Goal: Register for event/course

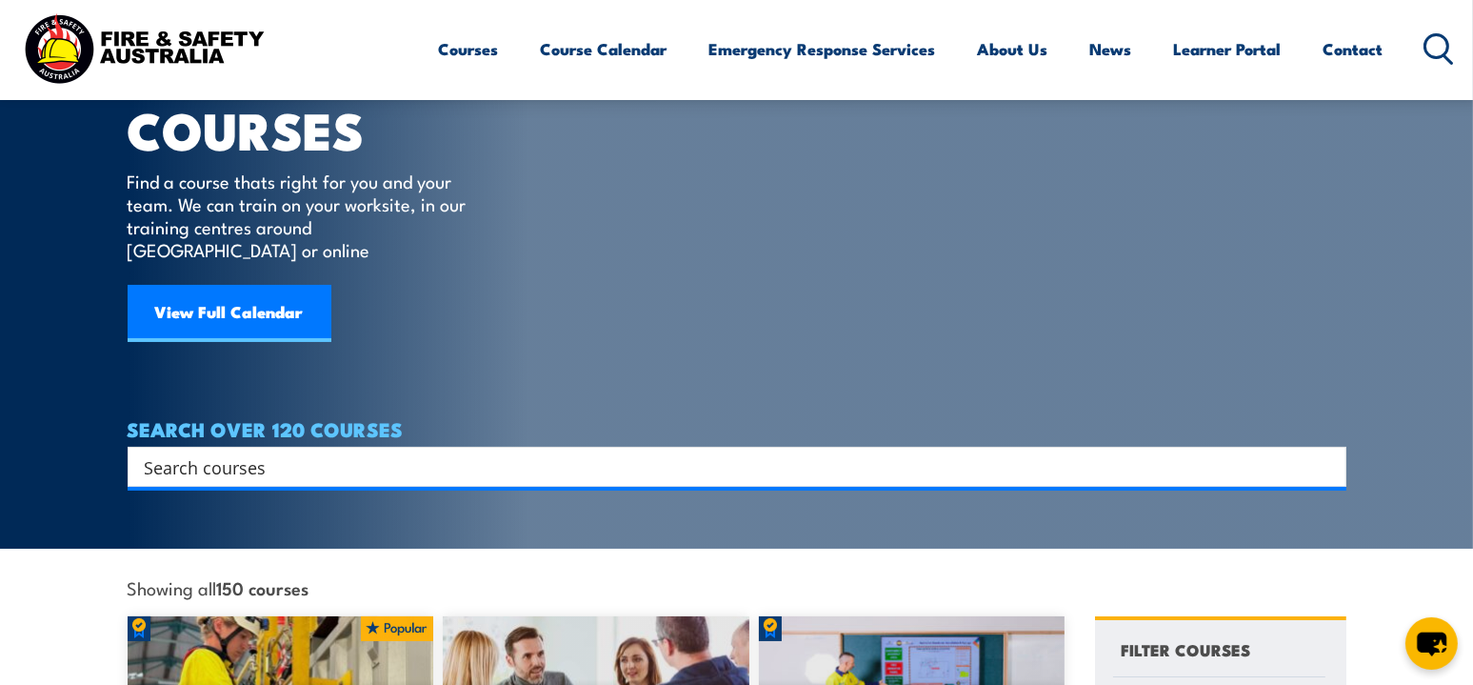
scroll to position [190, 0]
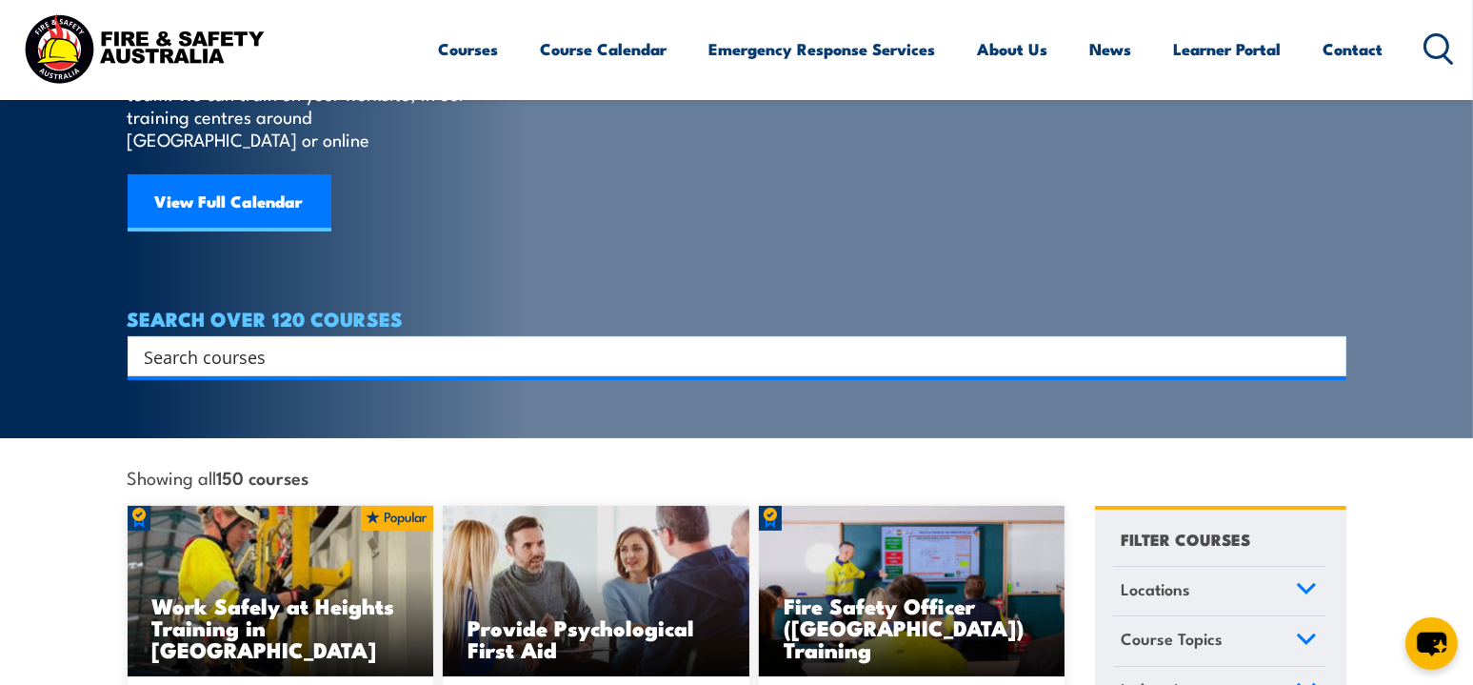
click at [346, 342] on input "Search input" at bounding box center [725, 356] width 1160 height 29
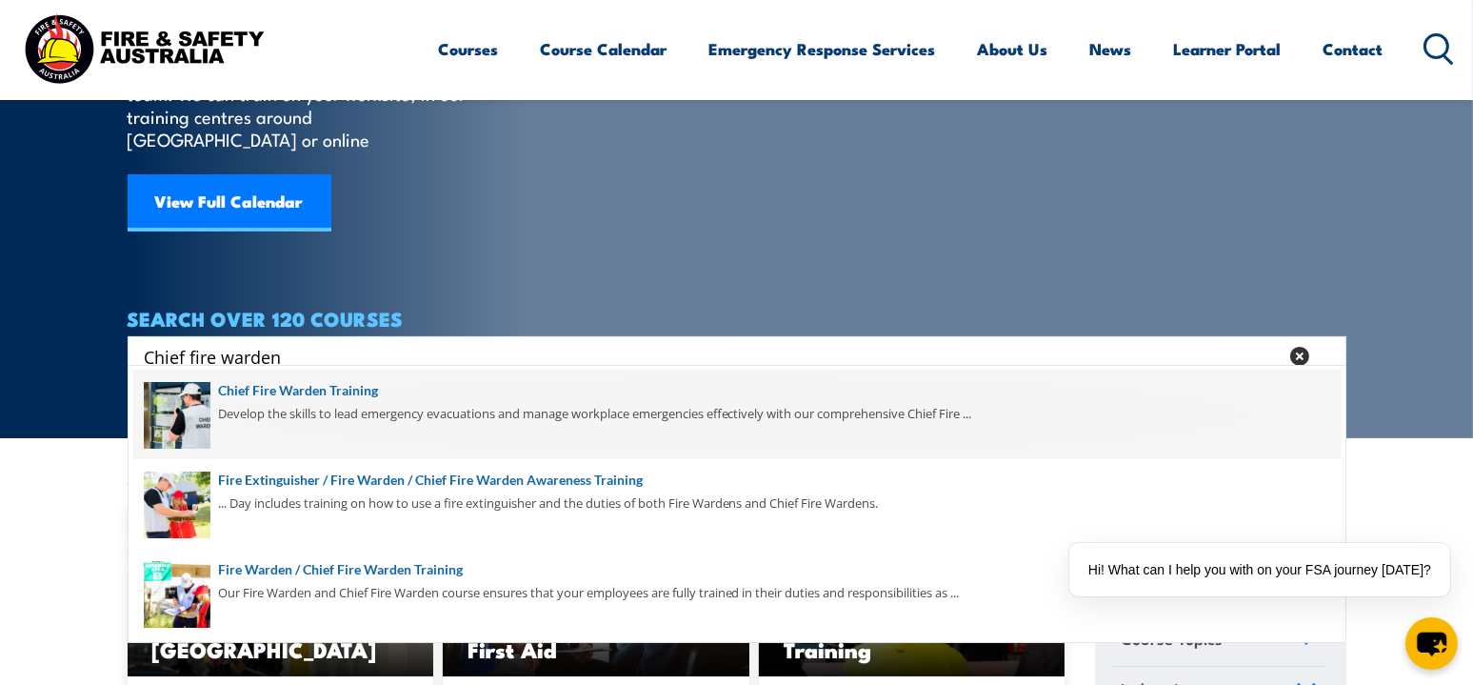
type input "Chief fire warden"
click at [648, 402] on span at bounding box center [736, 414] width 1207 height 90
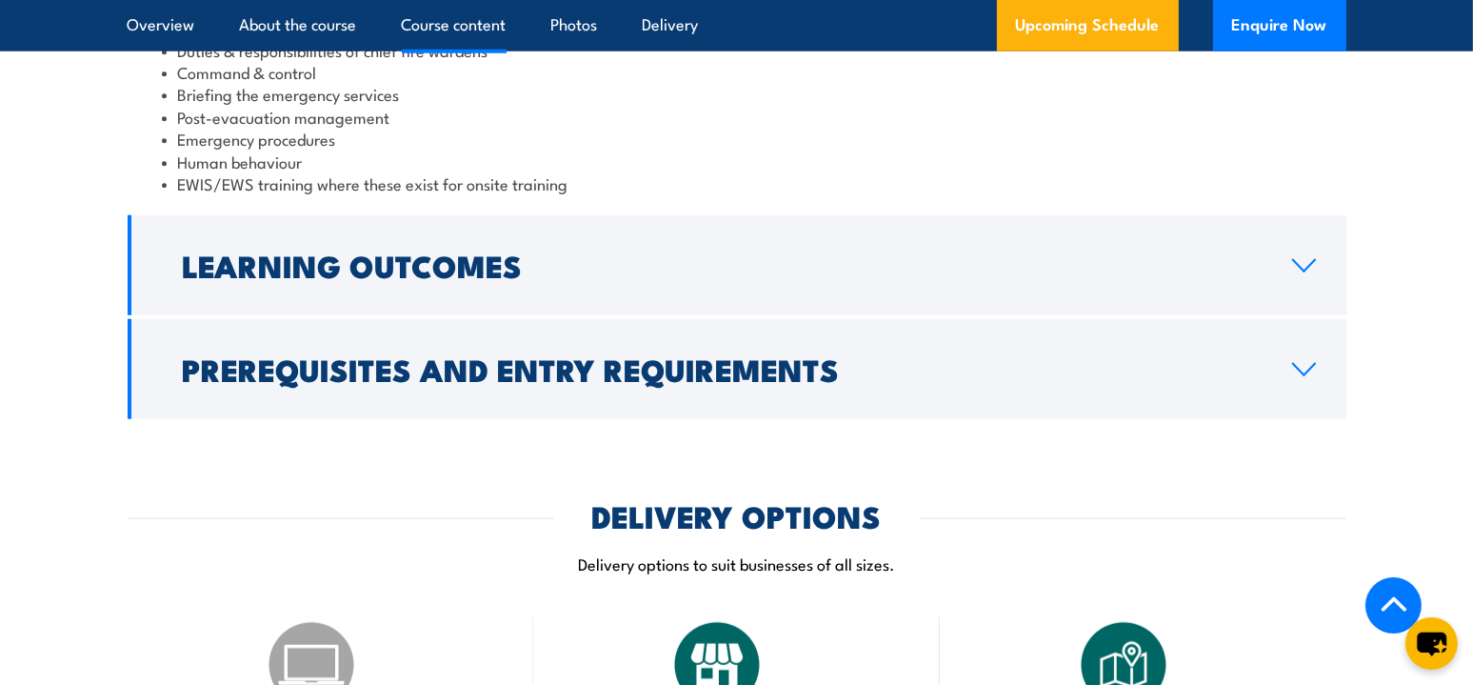
scroll to position [2190, 0]
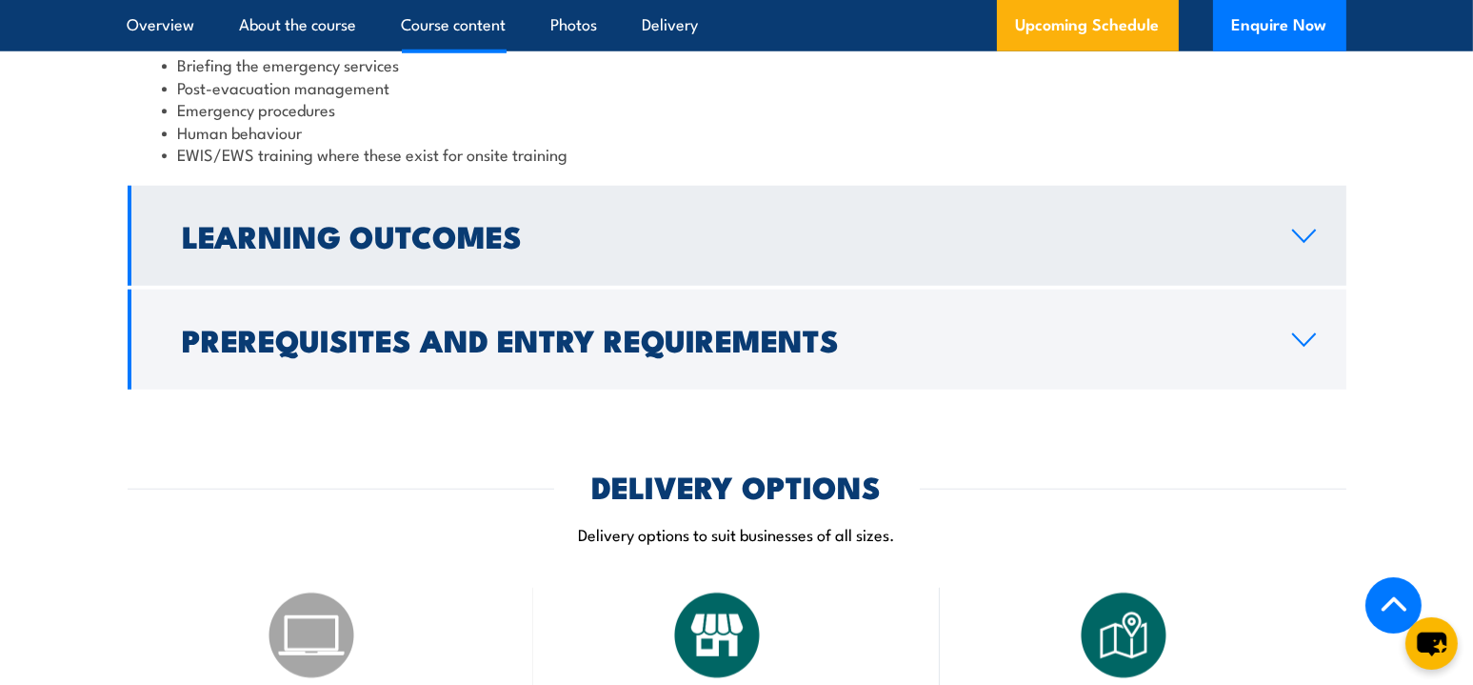
click at [715, 249] on link "Learning Outcomes" at bounding box center [737, 236] width 1219 height 100
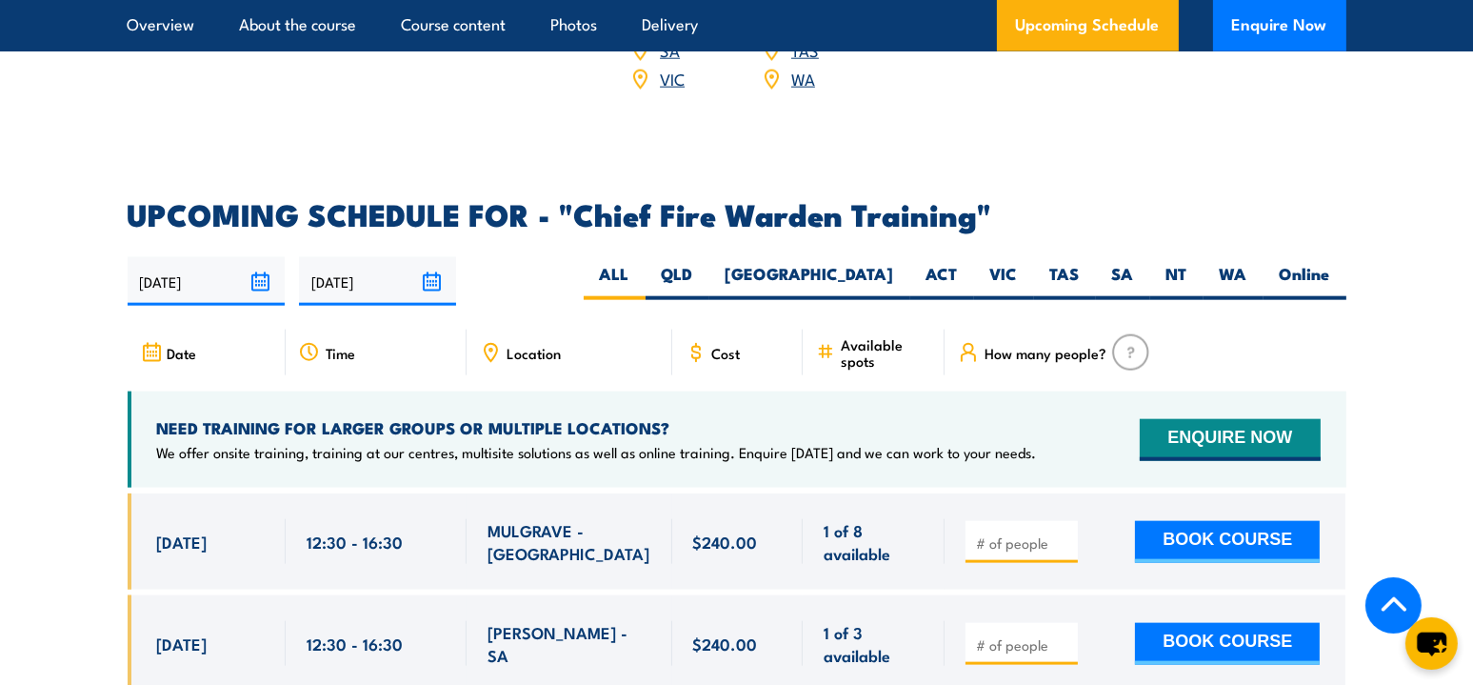
scroll to position [2959, 0]
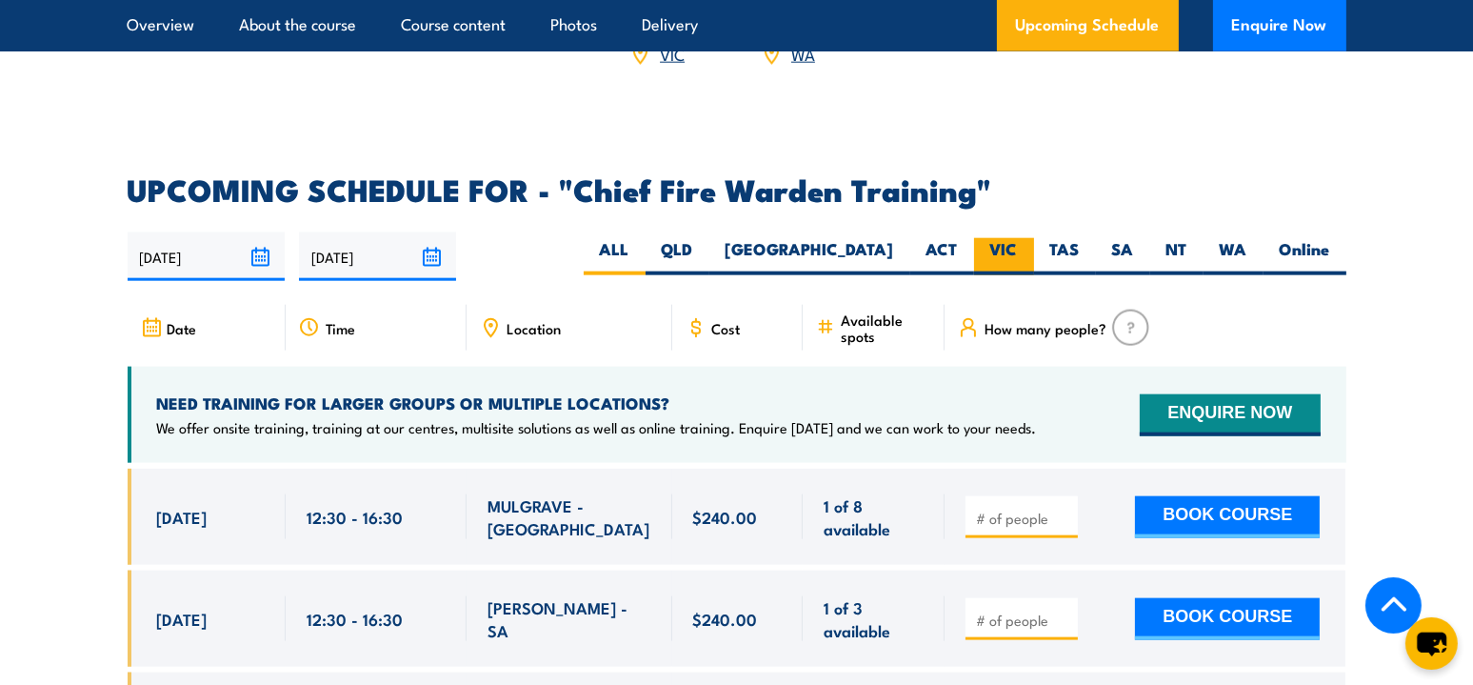
click at [1020, 238] on label "VIC" at bounding box center [1004, 256] width 60 height 37
click at [1020, 238] on input "VIC" at bounding box center [1024, 244] width 12 height 12
radio input "true"
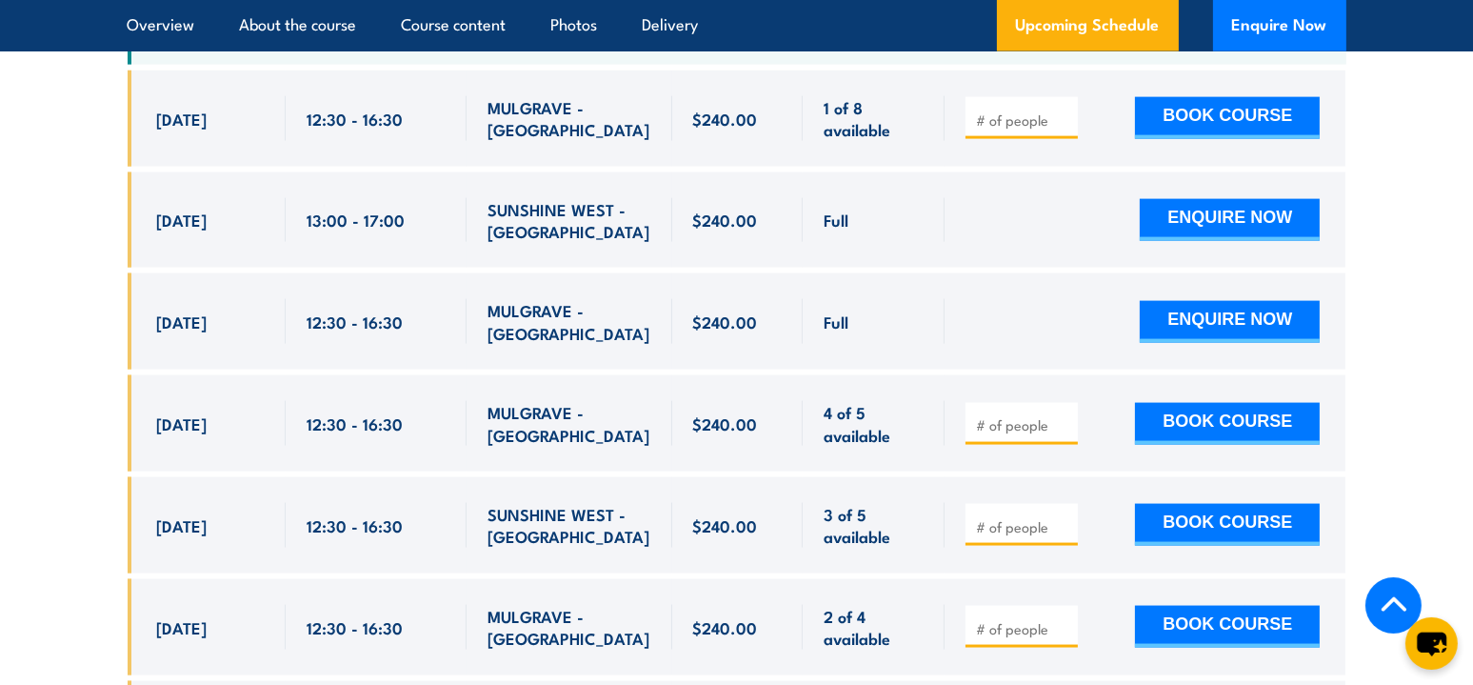
scroll to position [3680, 0]
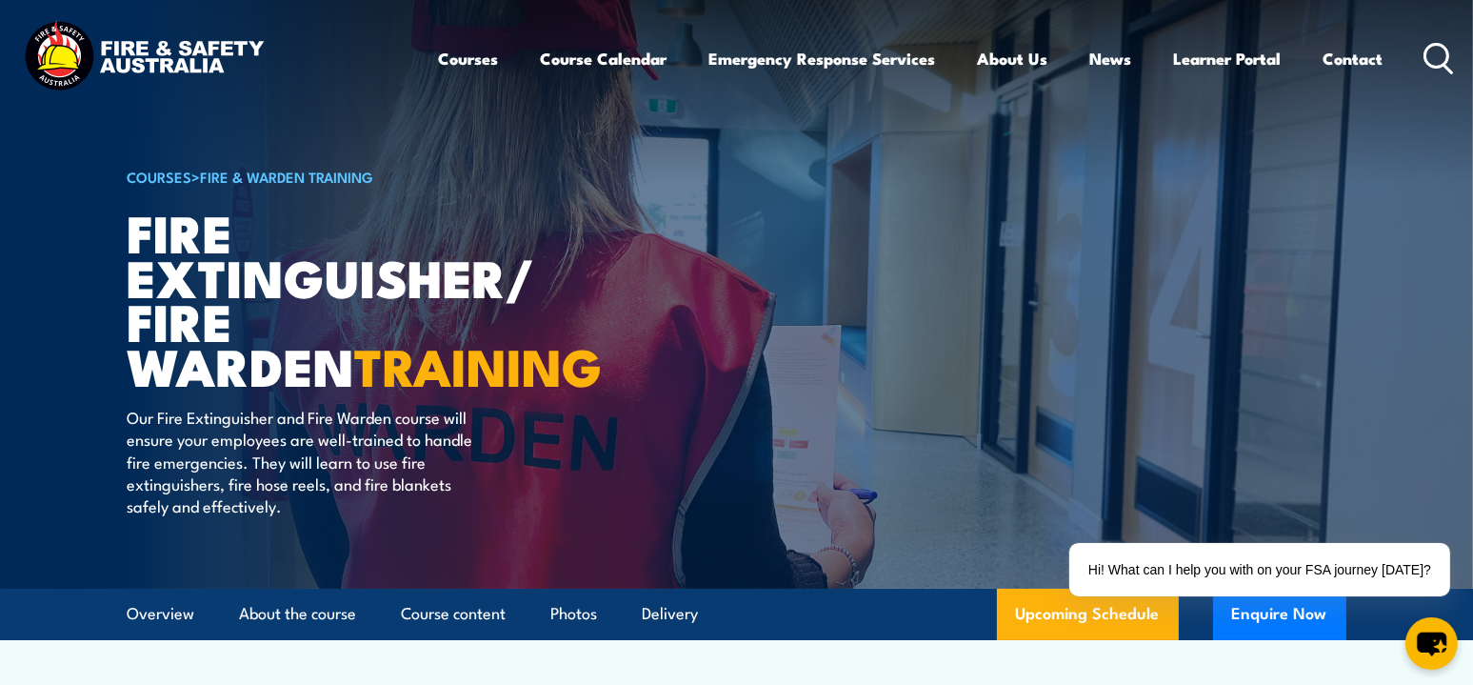
click at [1439, 58] on icon at bounding box center [1438, 58] width 30 height 31
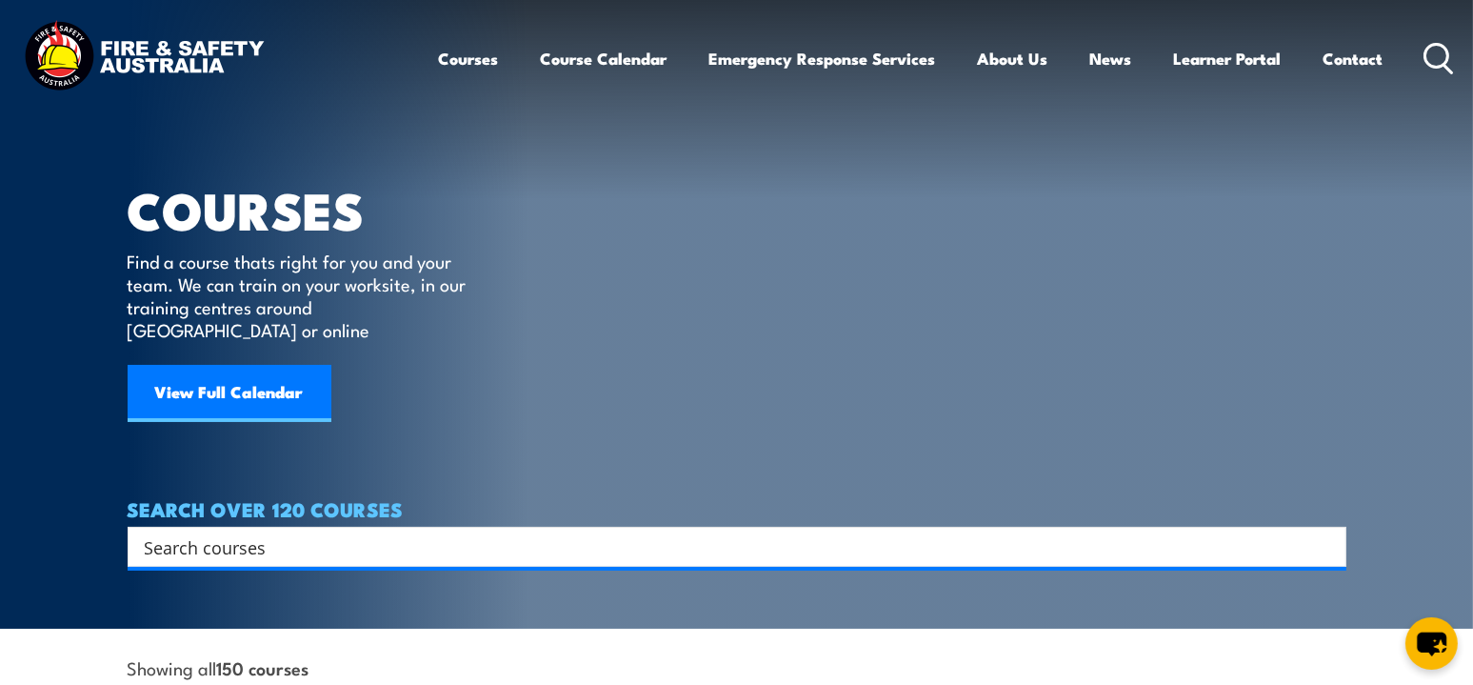
click at [405, 532] on input "Search input" at bounding box center [725, 546] width 1160 height 29
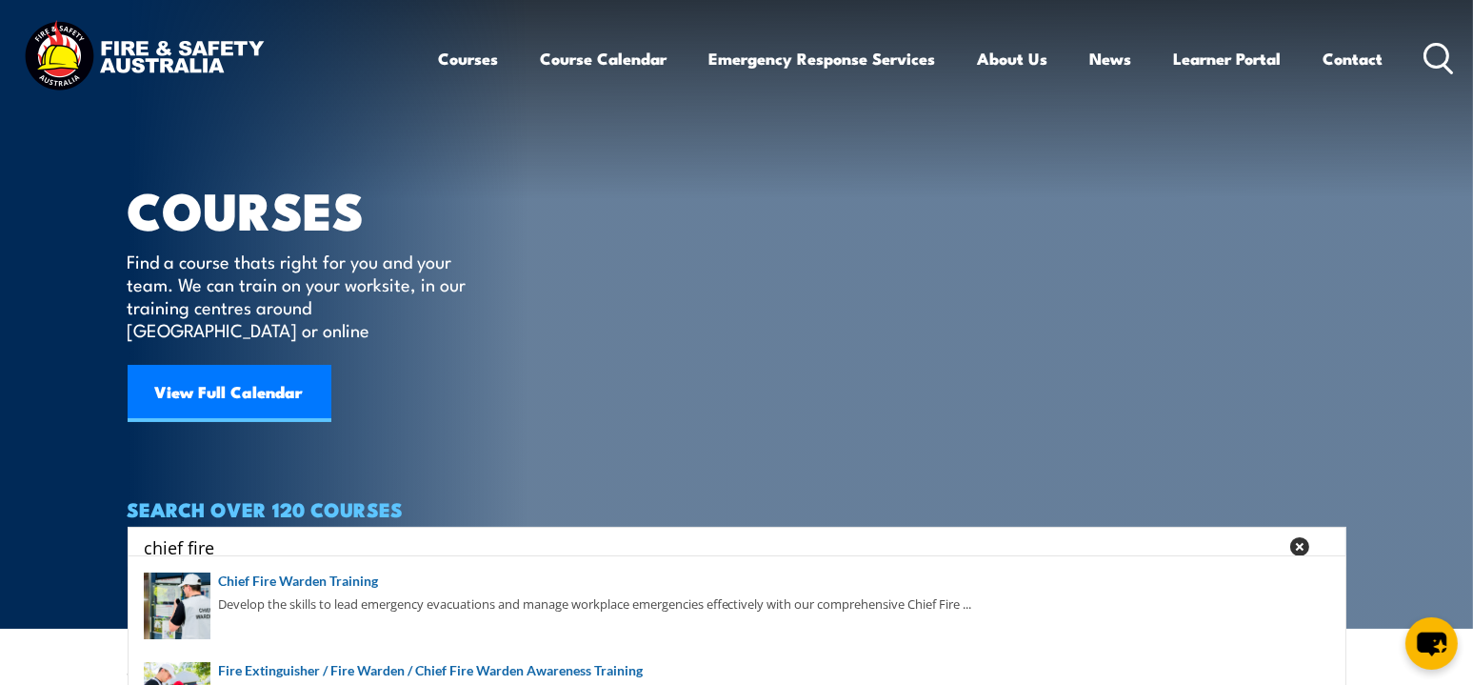
type input "chief fire"
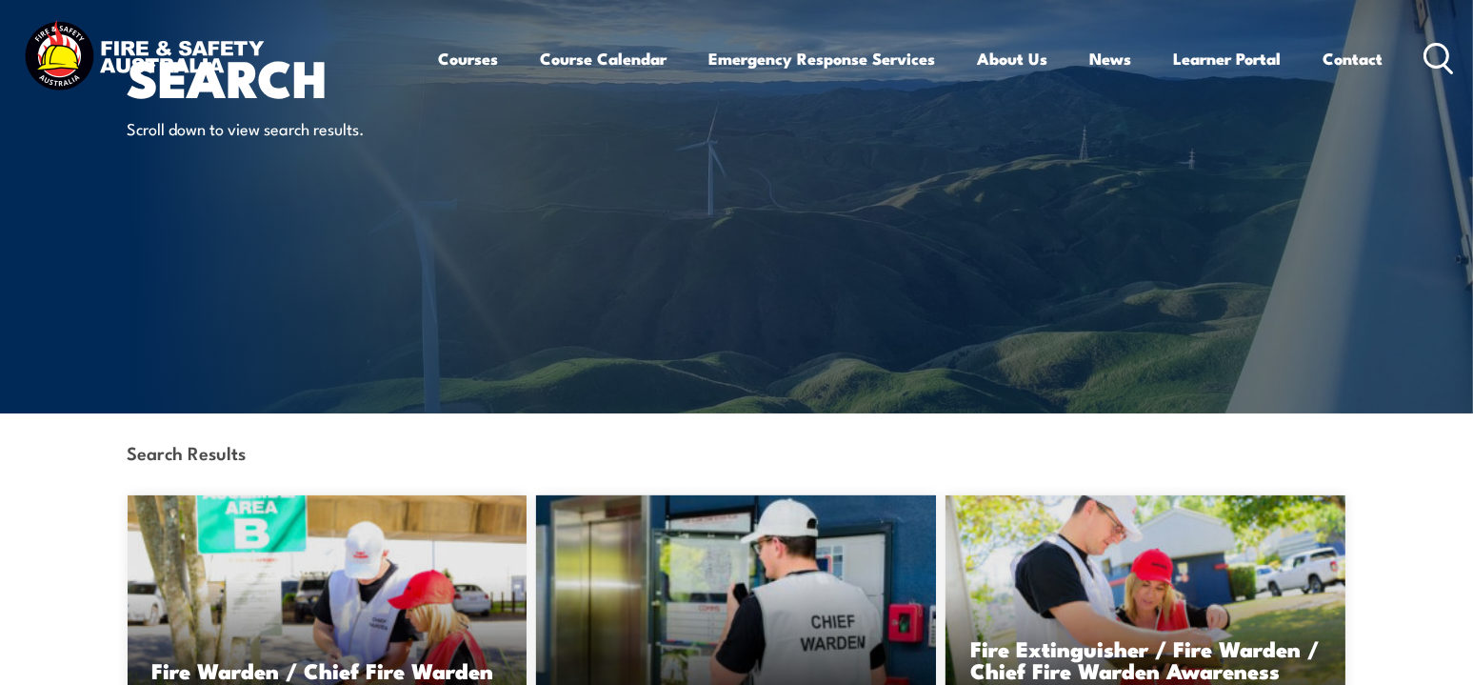
scroll to position [381, 0]
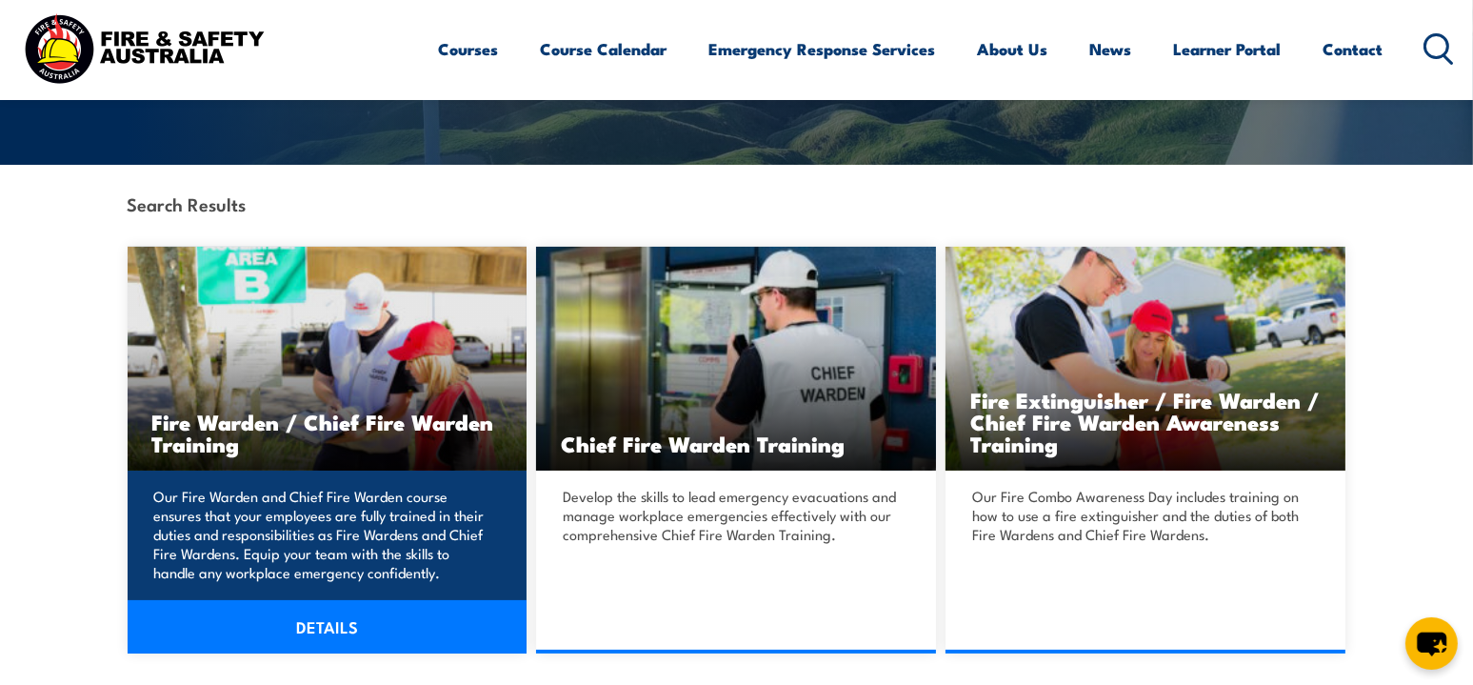
click at [424, 430] on h3 "Fire Warden / Chief Fire Warden Training" at bounding box center [327, 432] width 350 height 44
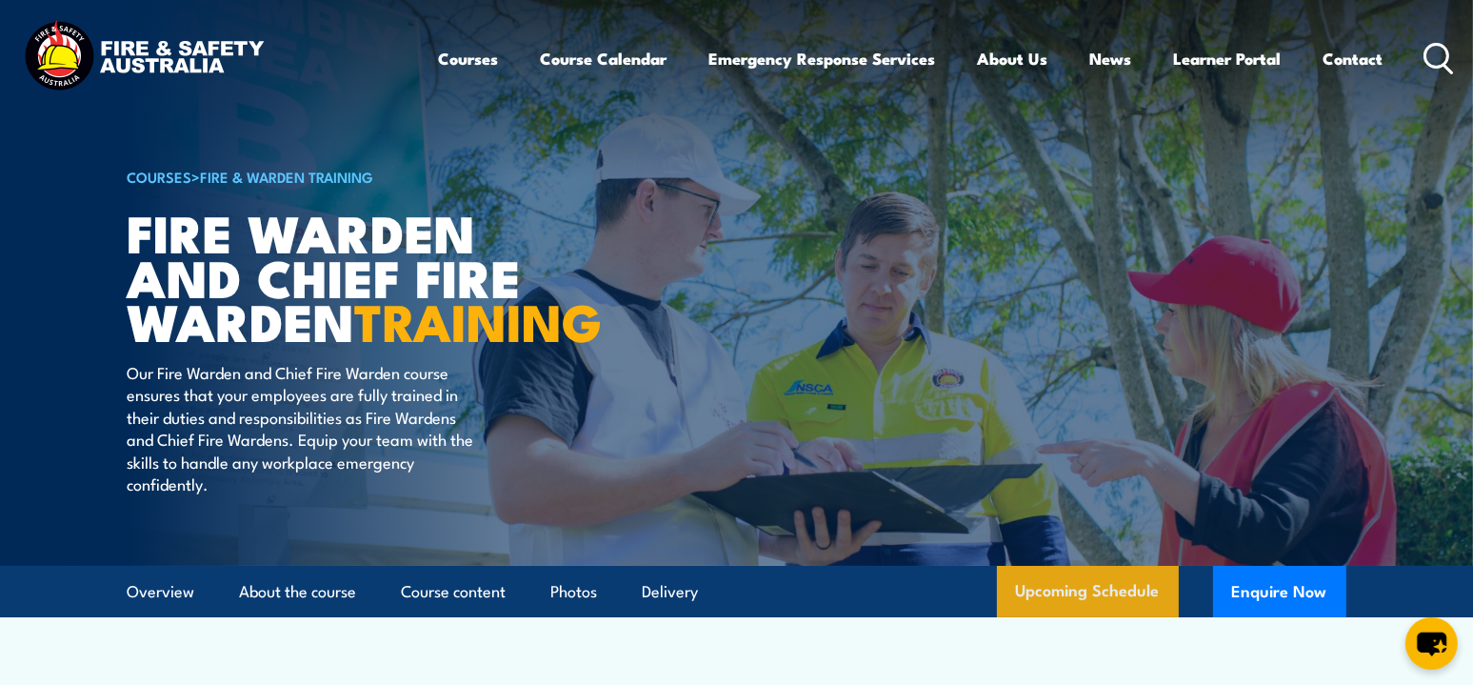
click at [1069, 617] on link "Upcoming Schedule" at bounding box center [1088, 591] width 182 height 51
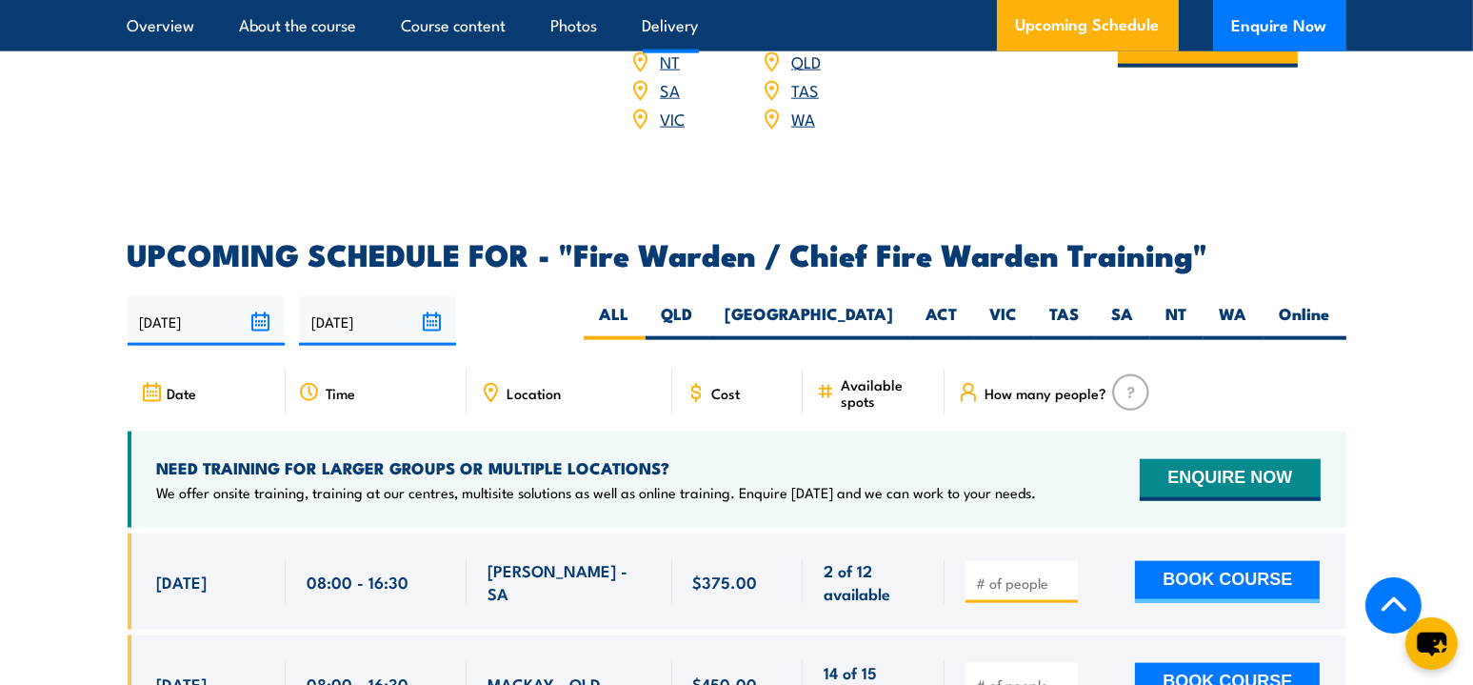
scroll to position [2991, 0]
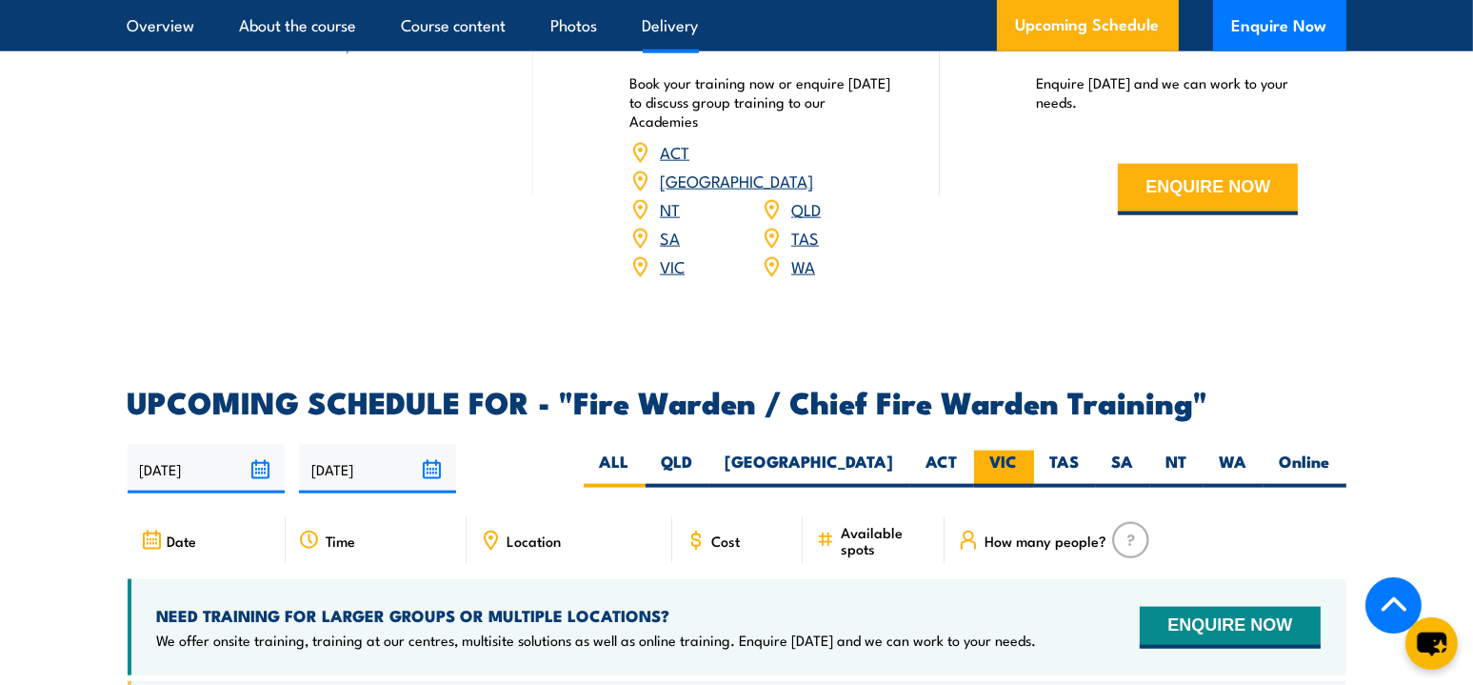
click at [1002, 453] on label "VIC" at bounding box center [1004, 468] width 60 height 37
click at [1018, 453] on input "VIC" at bounding box center [1024, 456] width 12 height 12
radio input "true"
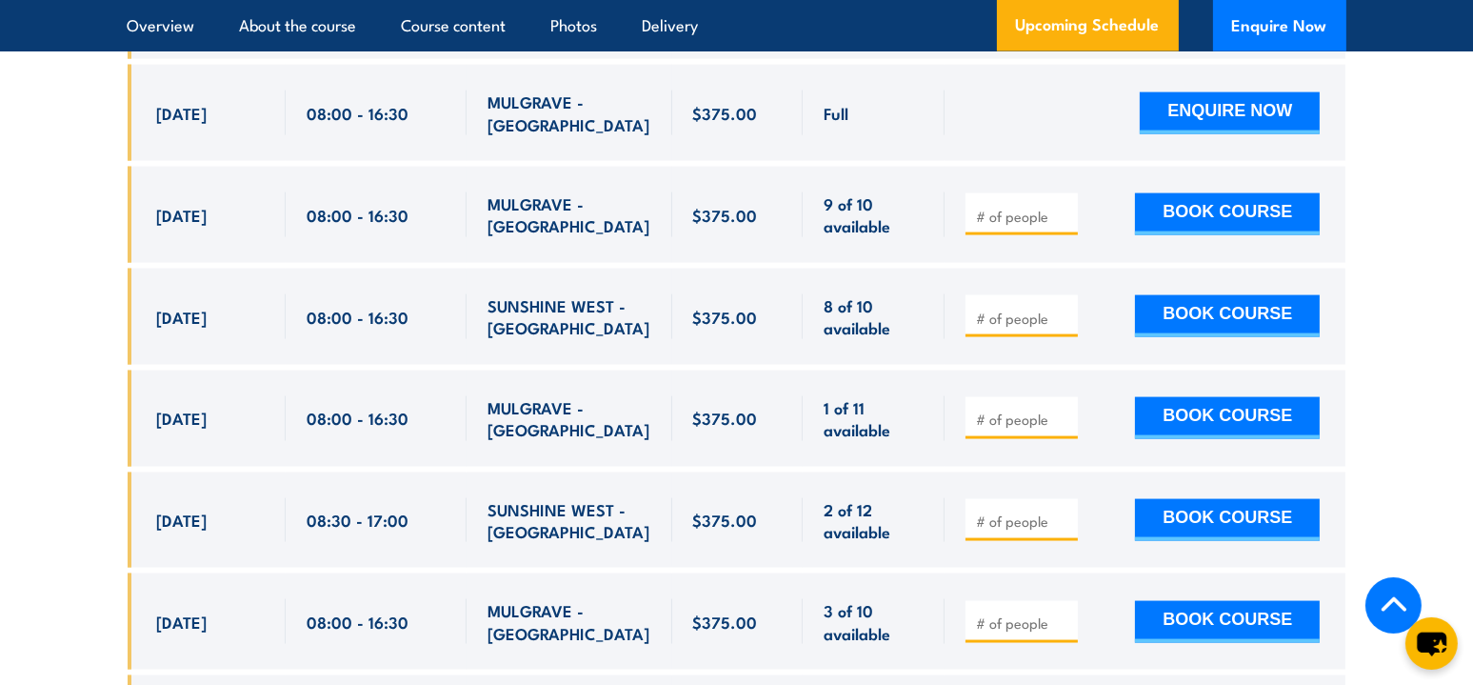
scroll to position [3752, 0]
